Goal: Information Seeking & Learning: Obtain resource

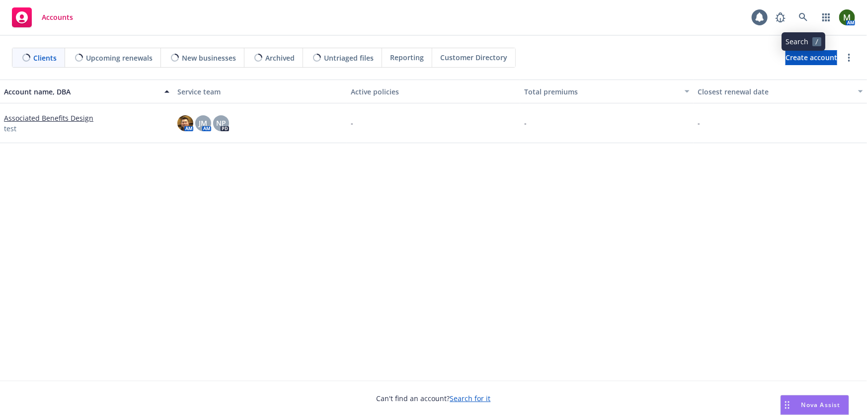
click at [804, 20] on icon at bounding box center [803, 17] width 9 height 9
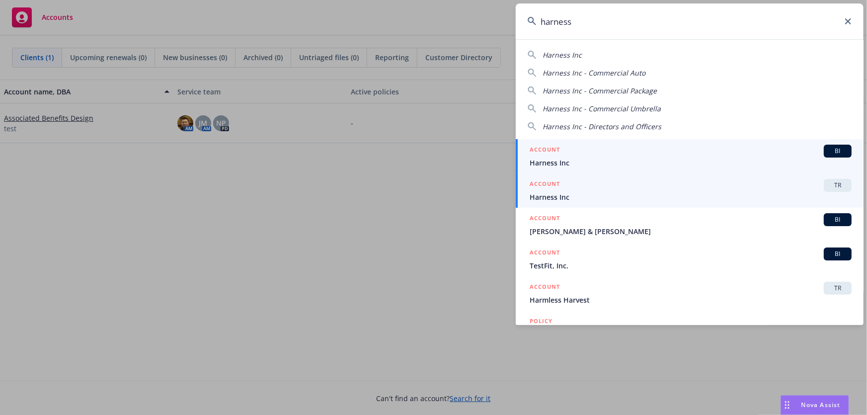
type input "harness"
click at [607, 195] on span "Harness Inc" at bounding box center [691, 197] width 322 height 10
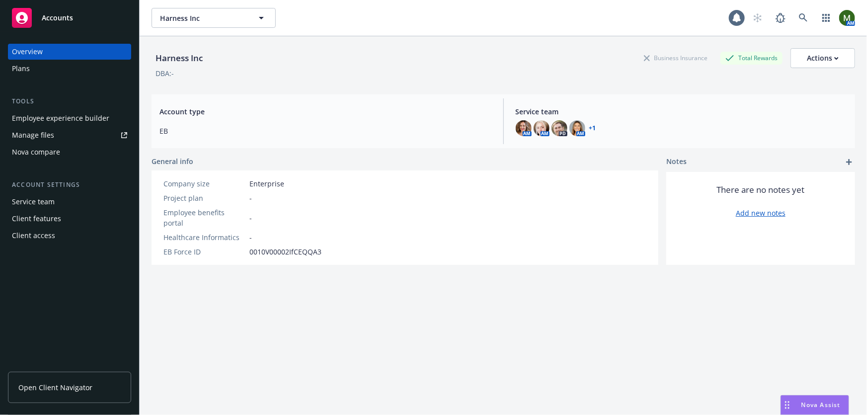
click at [35, 218] on div "Client features" at bounding box center [36, 219] width 49 height 16
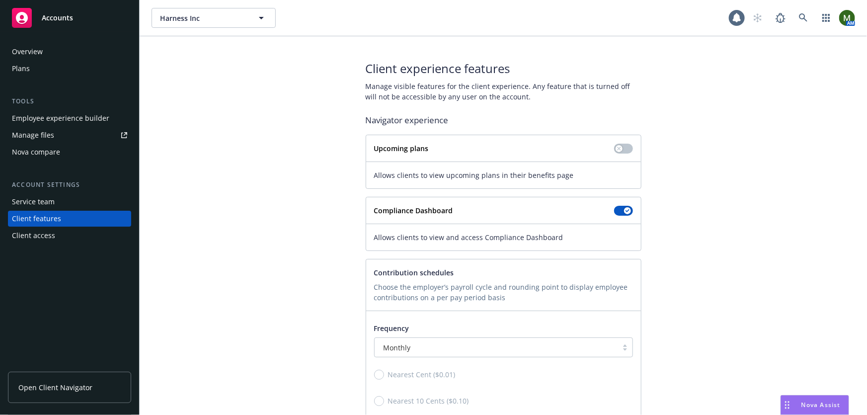
click at [65, 235] on div "Client access" at bounding box center [69, 236] width 115 height 16
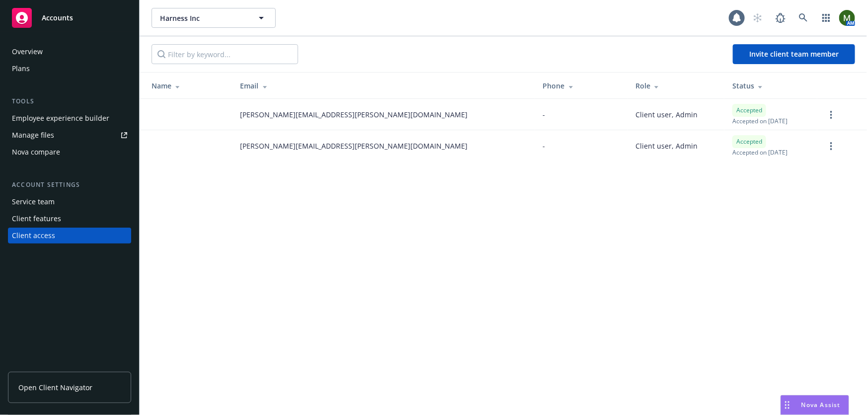
click at [64, 220] on div "Client features" at bounding box center [69, 219] width 115 height 16
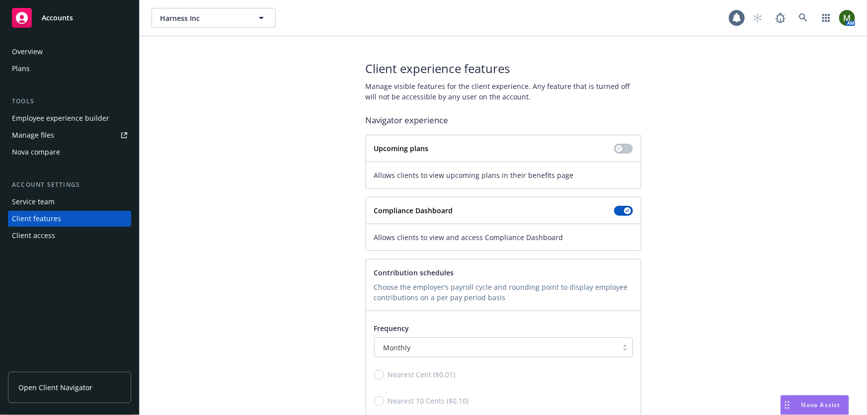
click at [79, 55] on div "Overview" at bounding box center [69, 52] width 115 height 16
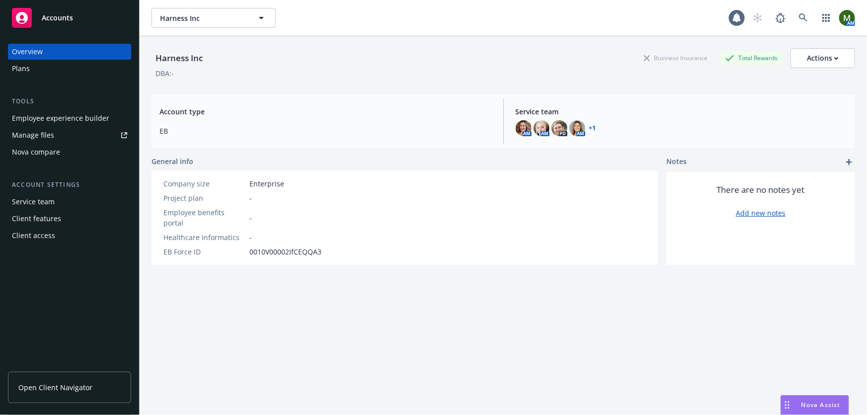
click at [78, 385] on span "Open Client Navigator" at bounding box center [55, 387] width 74 height 10
click at [52, 219] on div "Client features" at bounding box center [36, 219] width 49 height 16
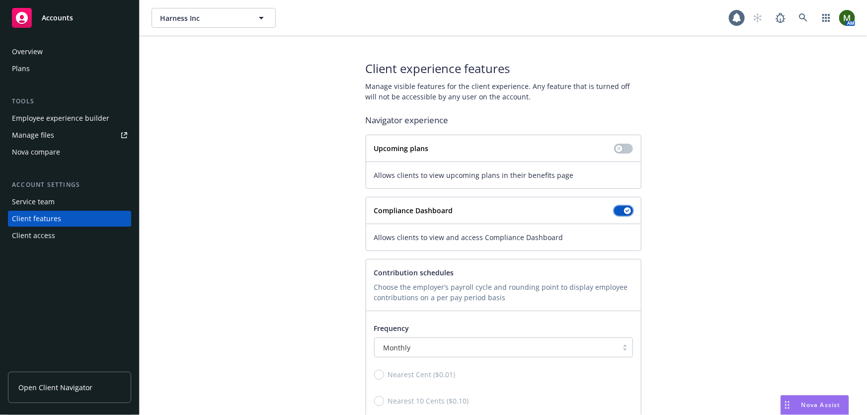
click at [619, 210] on button "button" at bounding box center [623, 211] width 19 height 10
click at [620, 209] on button "button" at bounding box center [623, 211] width 19 height 10
click at [73, 58] on div "Overview" at bounding box center [69, 52] width 115 height 16
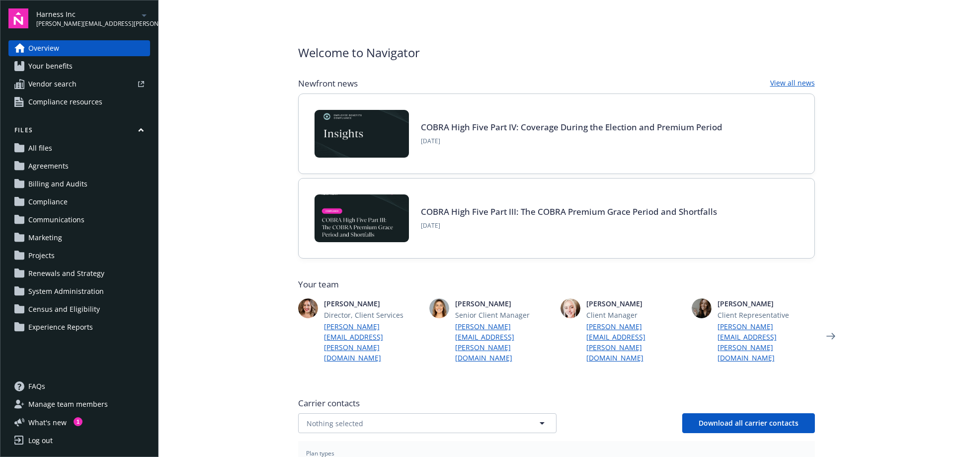
click at [57, 107] on span "Compliance resources" at bounding box center [65, 102] width 74 height 16
